Goal: Task Accomplishment & Management: Complete application form

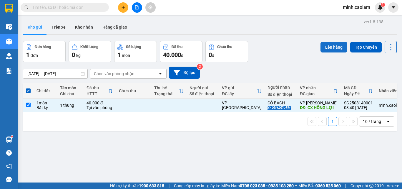
click at [322, 49] on button "Lên hàng" at bounding box center [334, 47] width 27 height 11
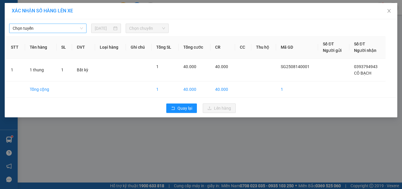
click at [50, 27] on span "Chọn tuyến" at bounding box center [48, 28] width 70 height 9
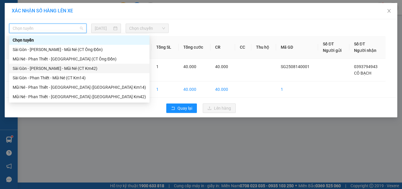
click at [44, 69] on div "Sài Gòn - [PERSON_NAME] - Mũi Né (CT Km42)" at bounding box center [79, 68] width 133 height 6
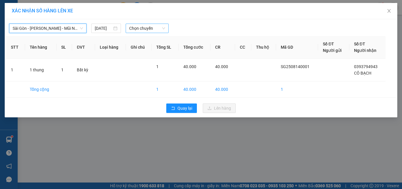
click at [141, 27] on span "Chọn chuyến" at bounding box center [147, 28] width 36 height 9
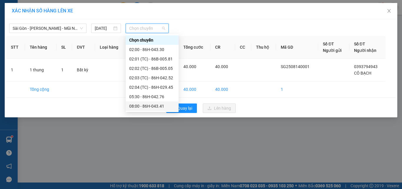
drag, startPoint x: 160, startPoint y: 104, endPoint x: 163, endPoint y: 105, distance: 3.4
click at [160, 104] on div "08:00 - 86H-043.41" at bounding box center [152, 106] width 46 height 6
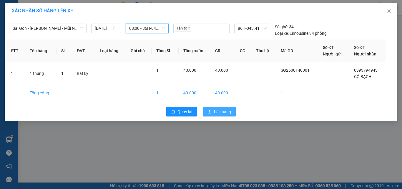
click at [221, 112] on span "Lên hàng" at bounding box center [222, 111] width 17 height 6
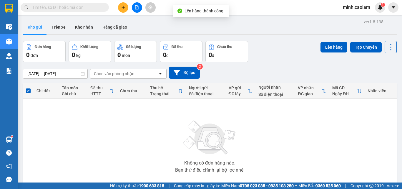
click at [137, 7] on icon "file-add" at bounding box center [137, 7] width 4 height 4
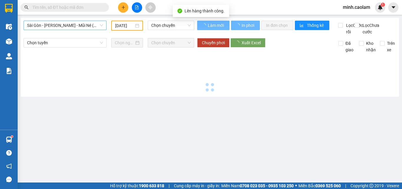
type input "[DATE]"
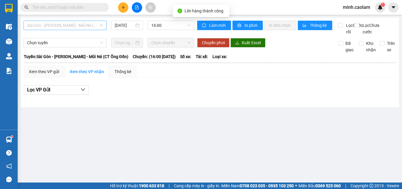
click at [61, 24] on span "Sài Gòn - [PERSON_NAME] - Mũi Né (CT Ông Đồn)" at bounding box center [65, 25] width 76 height 9
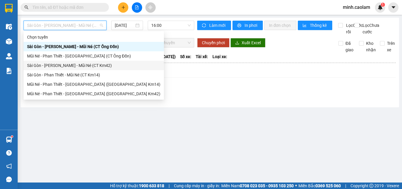
drag, startPoint x: 53, startPoint y: 65, endPoint x: 143, endPoint y: 36, distance: 94.7
click at [52, 63] on div "Sài Gòn - [PERSON_NAME] - Mũi Né (CT Km42)" at bounding box center [93, 65] width 133 height 6
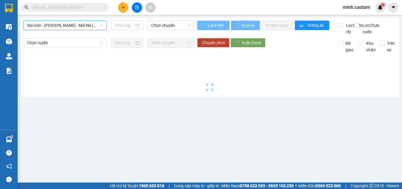
type input "[DATE]"
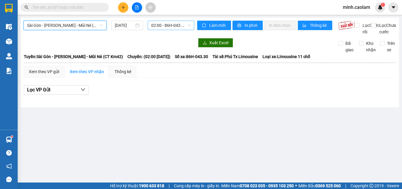
click at [161, 26] on span "02:00 - 86H-043.30" at bounding box center [170, 25] width 39 height 9
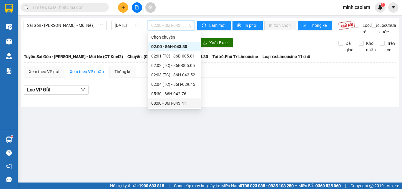
click at [173, 102] on div "08:00 - 86H-043.41" at bounding box center [174, 103] width 46 height 6
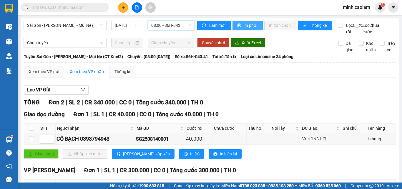
click at [245, 27] on span "In phơi" at bounding box center [252, 25] width 14 height 6
drag, startPoint x: 215, startPoint y: 88, endPoint x: 205, endPoint y: 84, distance: 10.7
click at [214, 87] on div "Xem theo VP gửi Xem theo VP nhận Thống kê Lọc VP Gửi TỔNG Đơn 2 | SL 2 | CR 34…" at bounding box center [210, 144] width 372 height 156
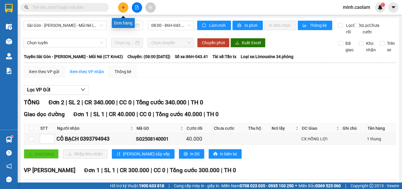
click at [125, 7] on icon "plus" at bounding box center [123, 7] width 3 height 0
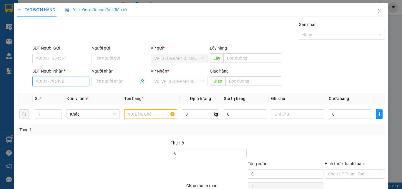
click at [54, 78] on input "SĐT Người Nhận *" at bounding box center [60, 81] width 57 height 9
click at [62, 83] on input "SĐT Người Nhận *" at bounding box center [60, 81] width 57 height 9
type input "0971415897"
click at [118, 80] on input "Người nhận" at bounding box center [117, 81] width 44 height 6
click at [76, 83] on input "0971415897" at bounding box center [60, 81] width 57 height 9
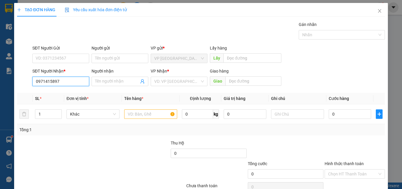
click at [76, 83] on input "0971415897" at bounding box center [60, 81] width 57 height 9
drag, startPoint x: 349, startPoint y: 52, endPoint x: 343, endPoint y: 54, distance: 6.4
click at [346, 52] on div "SĐT Người Gửi VD: 0371234567 Người gửi Tên người gửi VP gửi * VP [GEOGRAPHIC_DA…" at bounding box center [208, 55] width 355 height 21
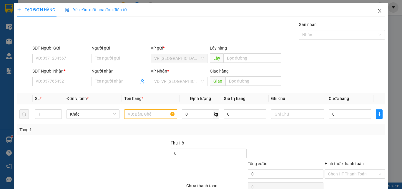
click at [377, 8] on span "Close" at bounding box center [380, 11] width 16 height 16
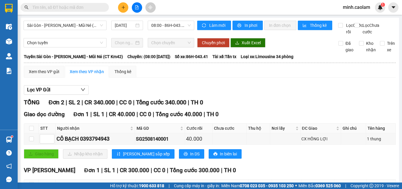
click at [122, 9] on icon "plus" at bounding box center [123, 7] width 4 height 4
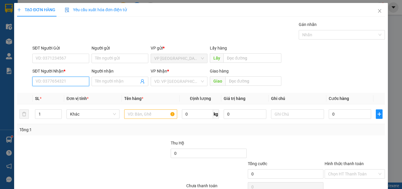
click at [65, 84] on input "SĐT Người Nhận *" at bounding box center [60, 81] width 57 height 9
click at [52, 79] on input "SĐT Người Nhận *" at bounding box center [60, 81] width 57 height 9
drag, startPoint x: 62, startPoint y: 95, endPoint x: 125, endPoint y: 113, distance: 65.1
click at [63, 95] on div "0845040941 - YẾN" at bounding box center [60, 93] width 49 height 6
type input "0845040941"
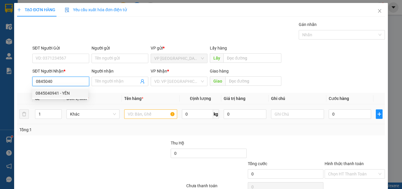
type input "YẾN"
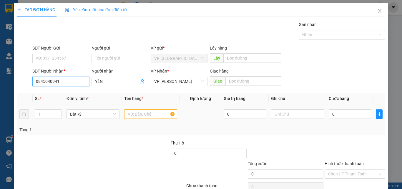
type input "0845040941"
click at [135, 114] on input "text" at bounding box center [150, 113] width 53 height 9
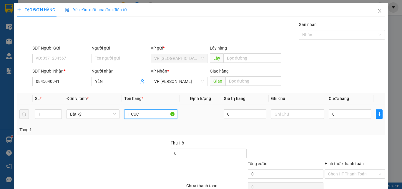
type input "1 CUC"
click at [340, 108] on div "0" at bounding box center [350, 114] width 42 height 12
click at [338, 116] on input "0" at bounding box center [350, 113] width 42 height 9
type input "3"
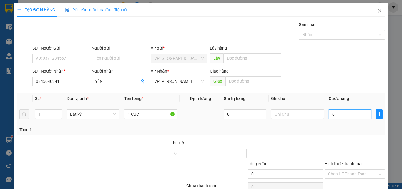
type input "3"
type input "30"
type input "300"
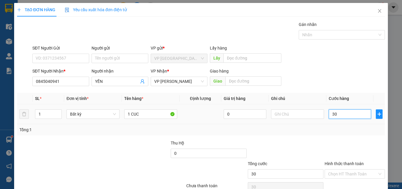
type input "300"
type input "3.000"
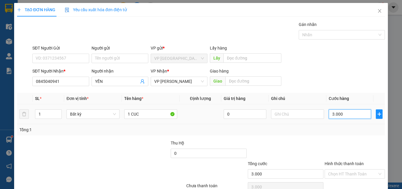
type input "30.000"
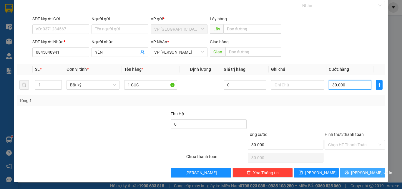
type input "30.000"
click at [364, 171] on span "[PERSON_NAME] và In" at bounding box center [371, 172] width 41 height 6
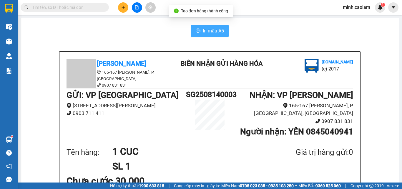
drag, startPoint x: 206, startPoint y: 33, endPoint x: 199, endPoint y: 41, distance: 11.1
click at [205, 33] on span "In mẫu A5" at bounding box center [213, 30] width 21 height 7
click at [154, 27] on div "In mẫu A5" at bounding box center [210, 31] width 364 height 12
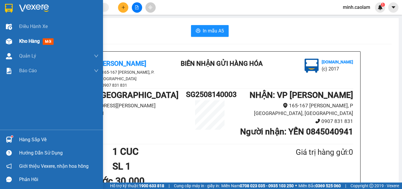
click at [12, 42] on div at bounding box center [9, 41] width 10 height 10
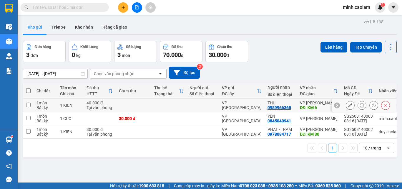
drag, startPoint x: 30, startPoint y: 105, endPoint x: 67, endPoint y: 97, distance: 38.2
click at [29, 105] on input "checkbox" at bounding box center [28, 104] width 4 height 4
checkbox input "true"
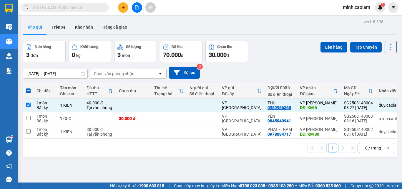
click at [29, 89] on span at bounding box center [28, 90] width 5 height 5
click at [28, 88] on input "checkbox" at bounding box center [28, 88] width 0 height 0
checkbox input "true"
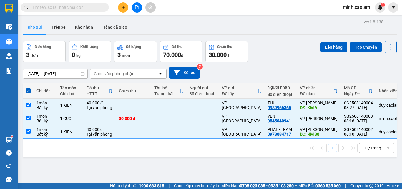
click at [321, 46] on button "Lên hàng" at bounding box center [334, 47] width 27 height 11
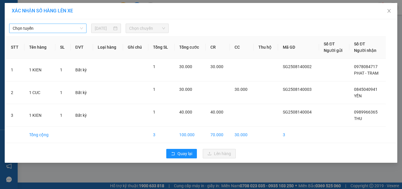
click at [48, 32] on span "Chọn tuyến" at bounding box center [48, 28] width 70 height 9
click at [42, 31] on span "Chọn tuyến" at bounding box center [48, 28] width 70 height 9
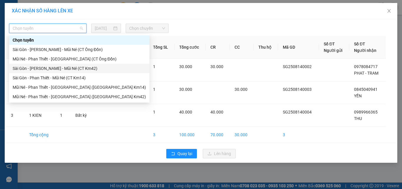
drag, startPoint x: 31, startPoint y: 72, endPoint x: 221, endPoint y: 21, distance: 196.8
click at [33, 72] on div "Sài Gòn - [PERSON_NAME] - Mũi Né (CT Km42)" at bounding box center [79, 68] width 140 height 9
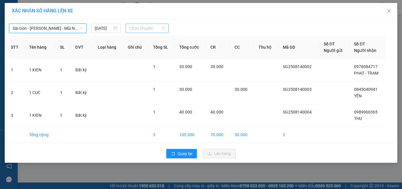
click at [140, 27] on span "Chọn chuyến" at bounding box center [147, 28] width 36 height 9
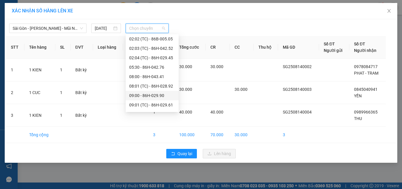
scroll to position [59, 0]
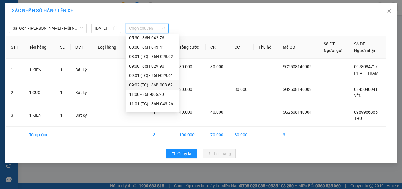
click at [156, 85] on div "09:02 (TC) - 86B-008.62" at bounding box center [152, 85] width 46 height 6
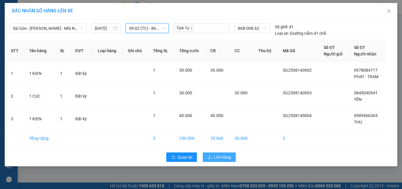
drag, startPoint x: 221, startPoint y: 154, endPoint x: 217, endPoint y: 149, distance: 6.6
click at [221, 154] on span "Lên hàng" at bounding box center [222, 157] width 17 height 6
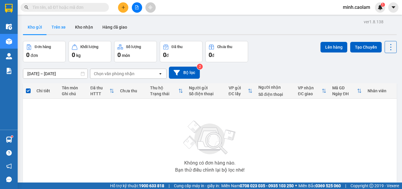
click at [60, 27] on button "Trên xe" at bounding box center [59, 27] width 24 height 14
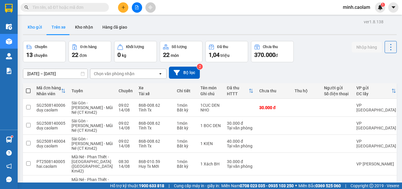
click at [31, 29] on button "Kho gửi" at bounding box center [35, 27] width 24 height 14
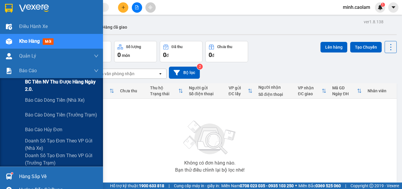
click at [37, 87] on span "BC Tiền NV thu được hàng ngày 2.0." at bounding box center [62, 85] width 74 height 15
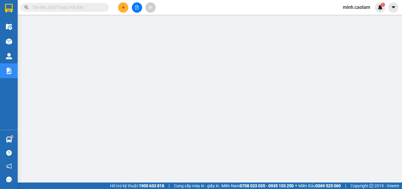
click at [355, 2] on div "minh.caolam 1" at bounding box center [361, 7] width 47 height 10
click at [363, 2] on div "Kết quả tìm kiếm ( 0 ) Bộ lọc No Data minh.caolam 1" at bounding box center [201, 7] width 402 height 15
click at [362, 5] on span "minh.caolam" at bounding box center [356, 7] width 37 height 7
click at [361, 20] on span "Đăng xuất" at bounding box center [360, 18] width 25 height 6
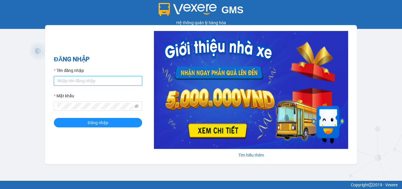
drag, startPoint x: 82, startPoint y: 80, endPoint x: 90, endPoint y: 83, distance: 8.9
click at [83, 79] on input "Tên đăng nhập" at bounding box center [98, 80] width 88 height 9
type input "thanh.caolam"
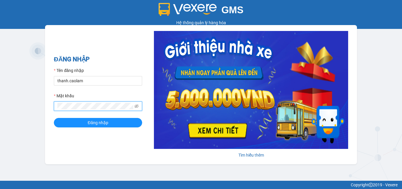
click at [54, 118] on button "Đăng nhập" at bounding box center [98, 122] width 88 height 9
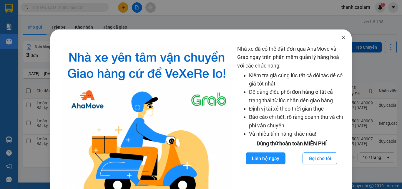
click at [341, 38] on icon "close" at bounding box center [343, 37] width 5 height 5
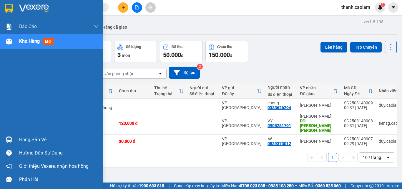
click at [15, 8] on div at bounding box center [51, 9] width 103 height 19
